Goal: Subscribe to service/newsletter

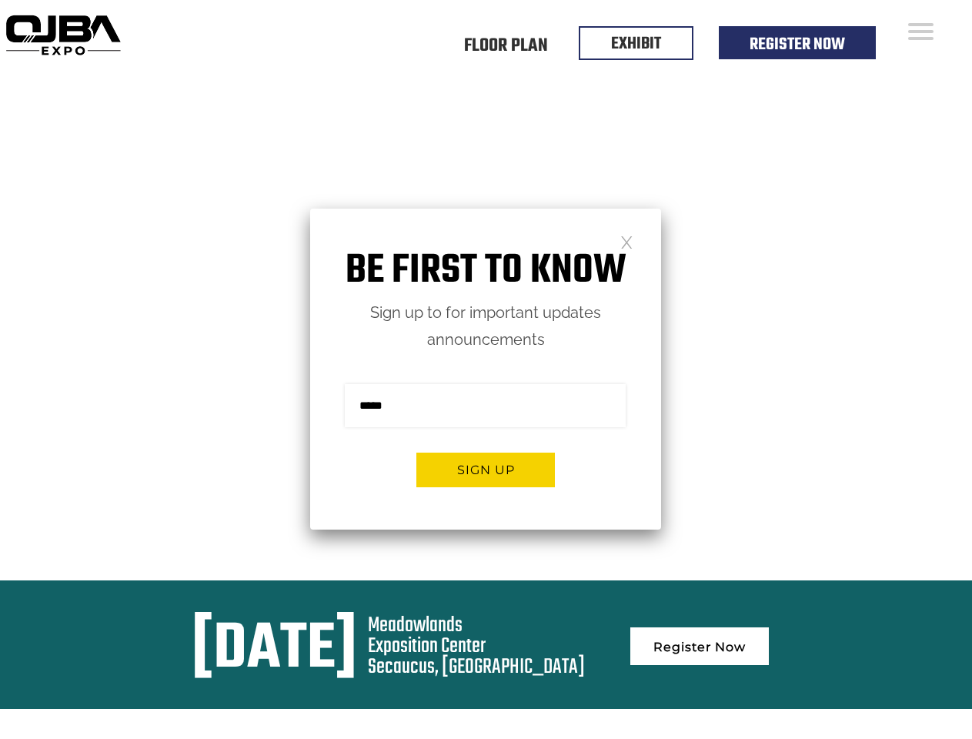
click at [486, 370] on form "Sign me up for the newsletter! ******* Sign up" at bounding box center [485, 441] width 351 height 176
click at [486, 470] on button "Sign up" at bounding box center [486, 470] width 139 height 35
click at [486, 370] on form "Sign me up for the newsletter! ******* Sign up" at bounding box center [485, 441] width 351 height 176
click at [486, 470] on button "Sign up" at bounding box center [486, 470] width 139 height 35
